Goal: Find specific page/section: Find specific page/section

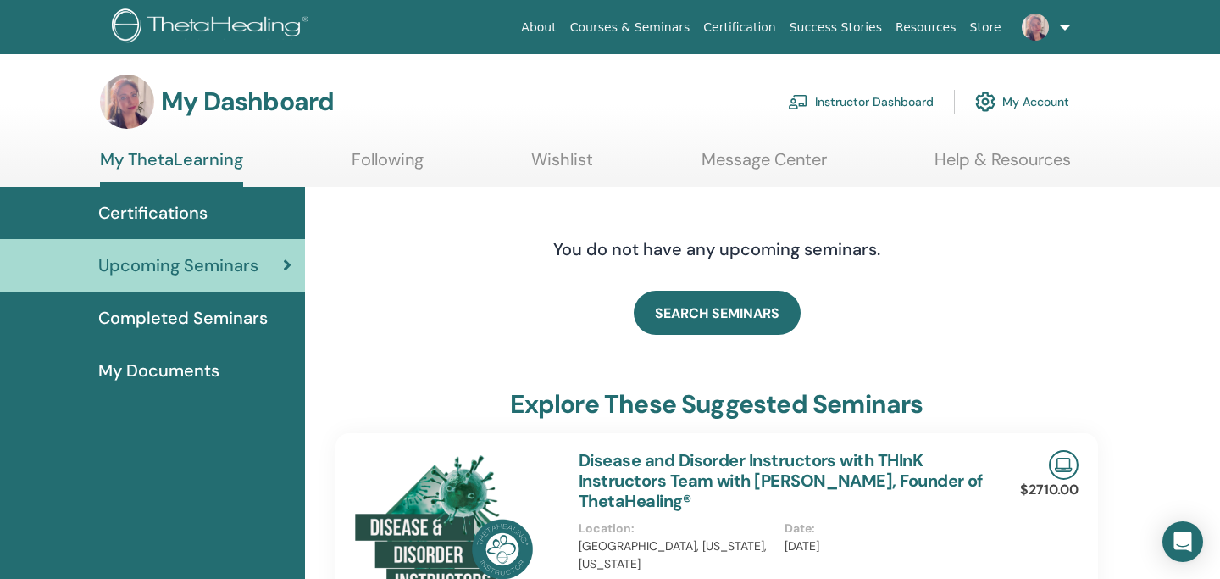
click at [878, 98] on link "Instructor Dashboard" at bounding box center [861, 101] width 146 height 37
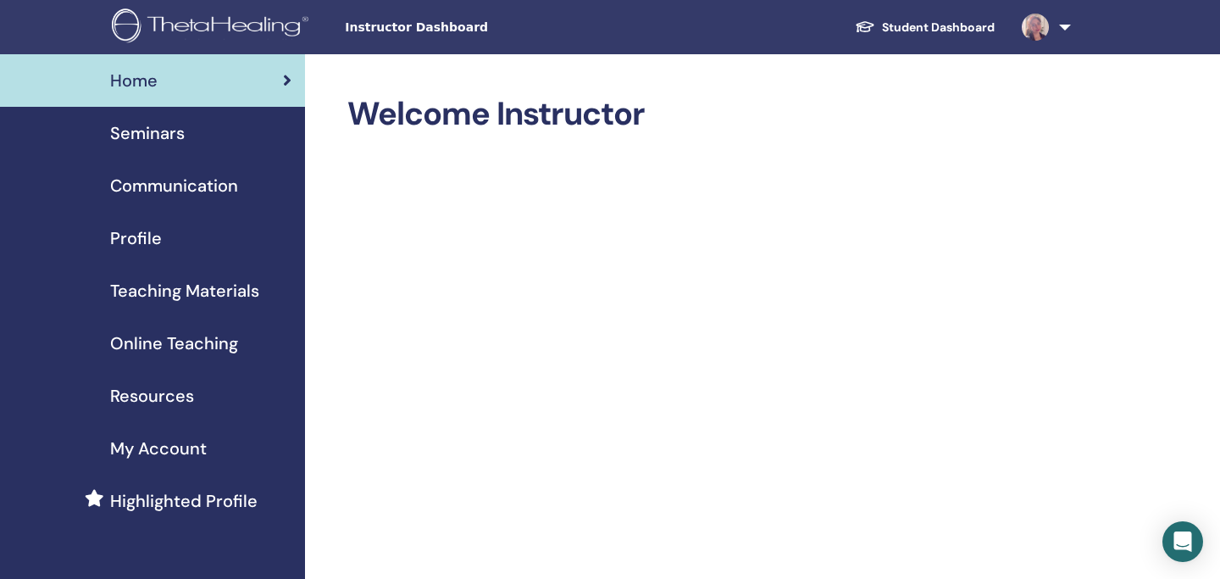
click at [189, 341] on span "Online Teaching" at bounding box center [174, 342] width 128 height 25
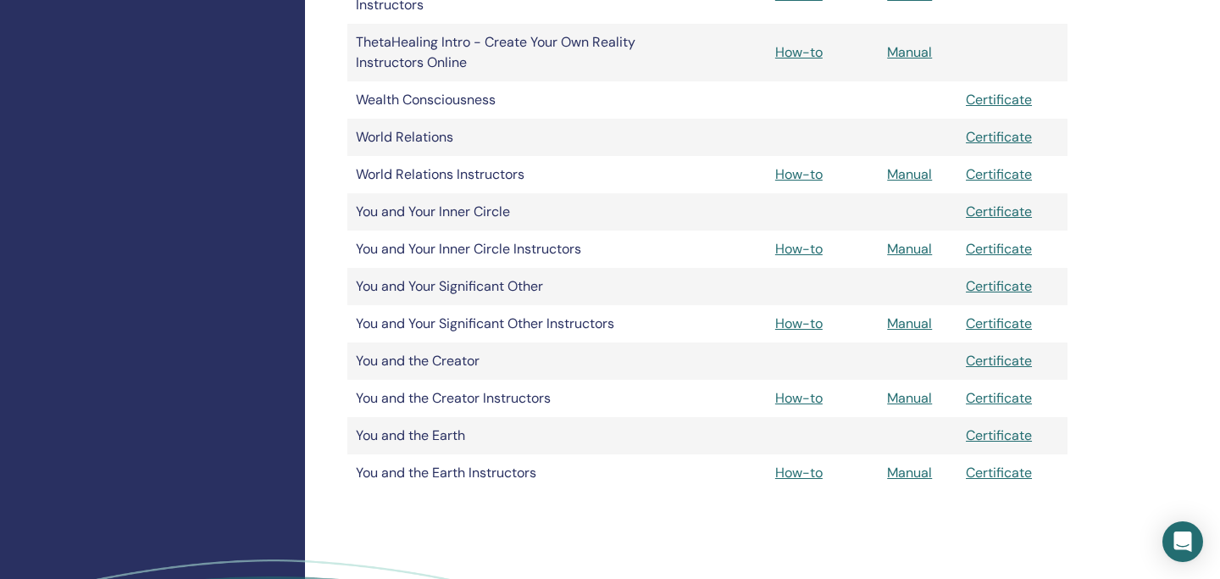
scroll to position [1278, 0]
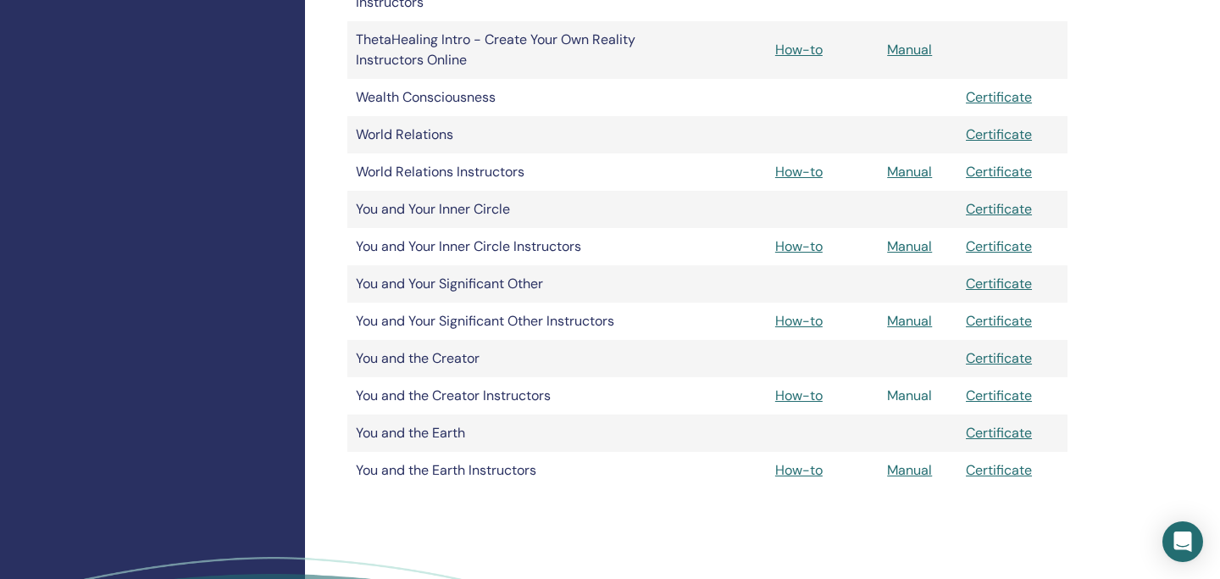
click at [917, 395] on link "Manual" at bounding box center [909, 395] width 45 height 18
